Goal: Transaction & Acquisition: Purchase product/service

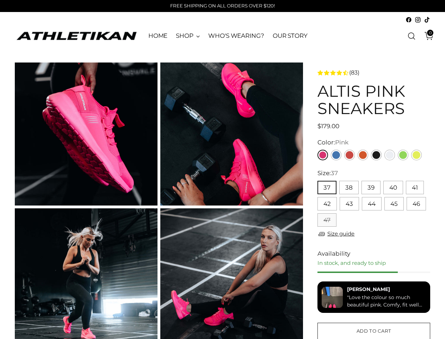
click at [327, 187] on button "37" at bounding box center [327, 187] width 19 height 13
click at [349, 187] on button "38" at bounding box center [349, 187] width 19 height 13
click at [371, 187] on button "39" at bounding box center [371, 187] width 19 height 13
click at [393, 187] on button "40" at bounding box center [394, 187] width 20 height 13
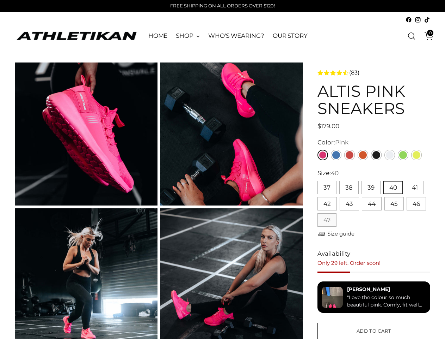
click at [415, 187] on button "41" at bounding box center [415, 187] width 18 height 13
